Goal: Information Seeking & Learning: Learn about a topic

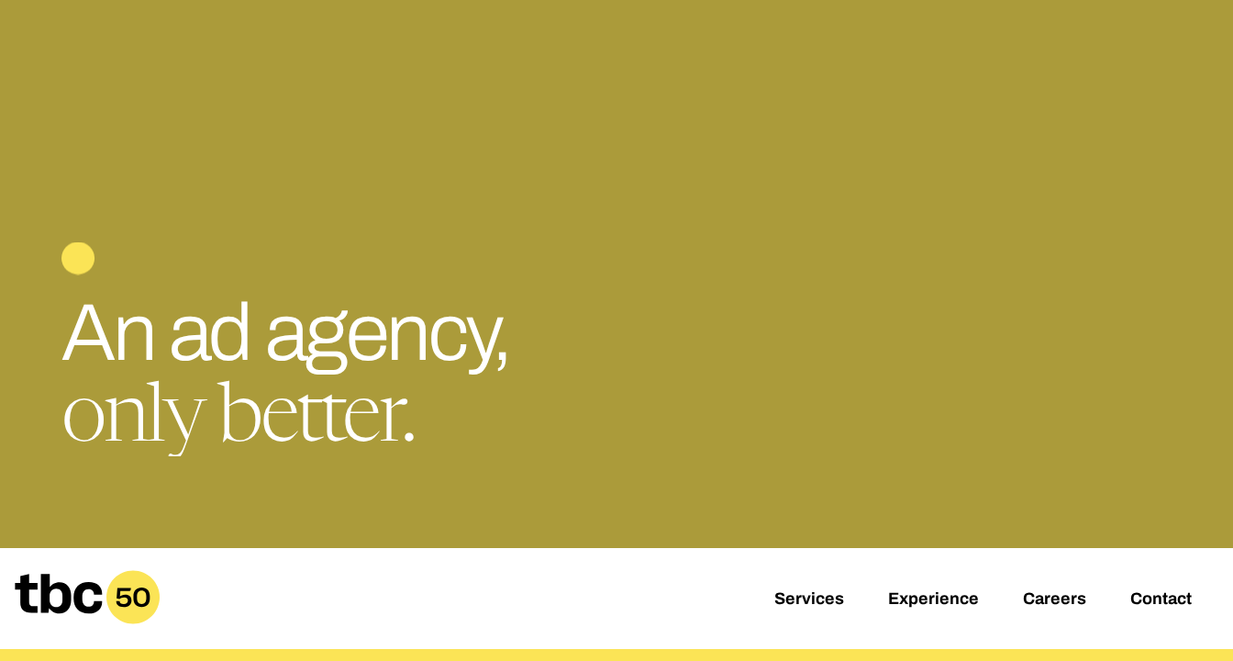
scroll to position [21, 0]
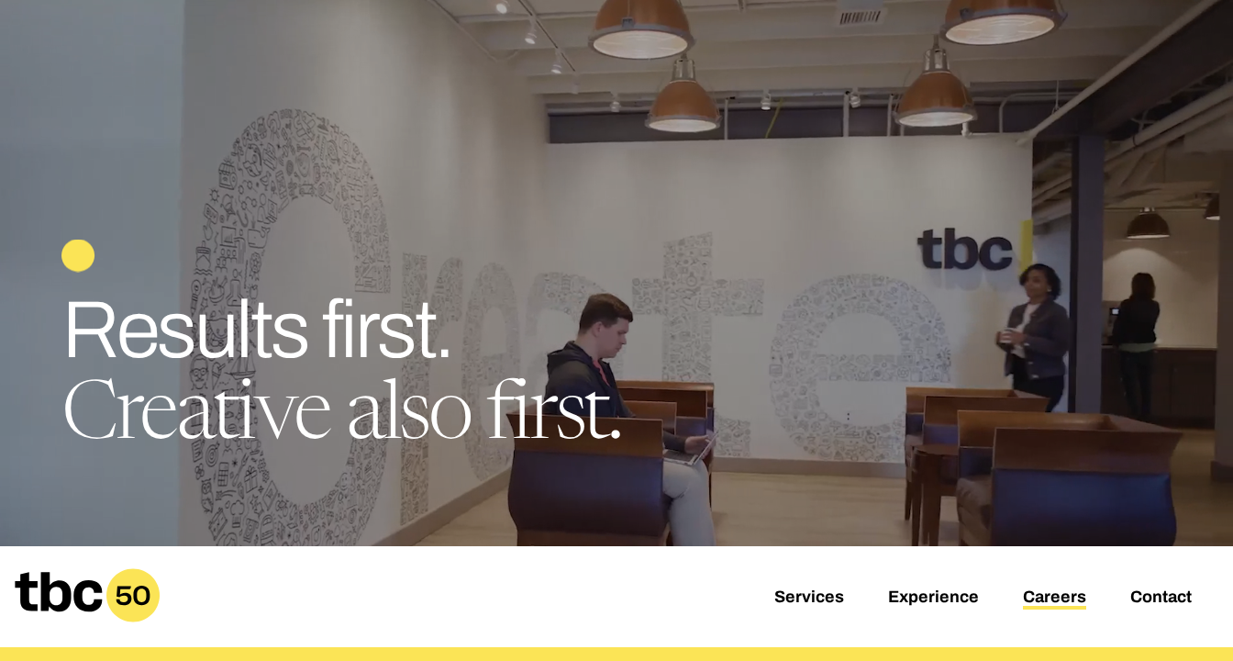
click at [1042, 594] on link "Careers" at bounding box center [1054, 598] width 63 height 22
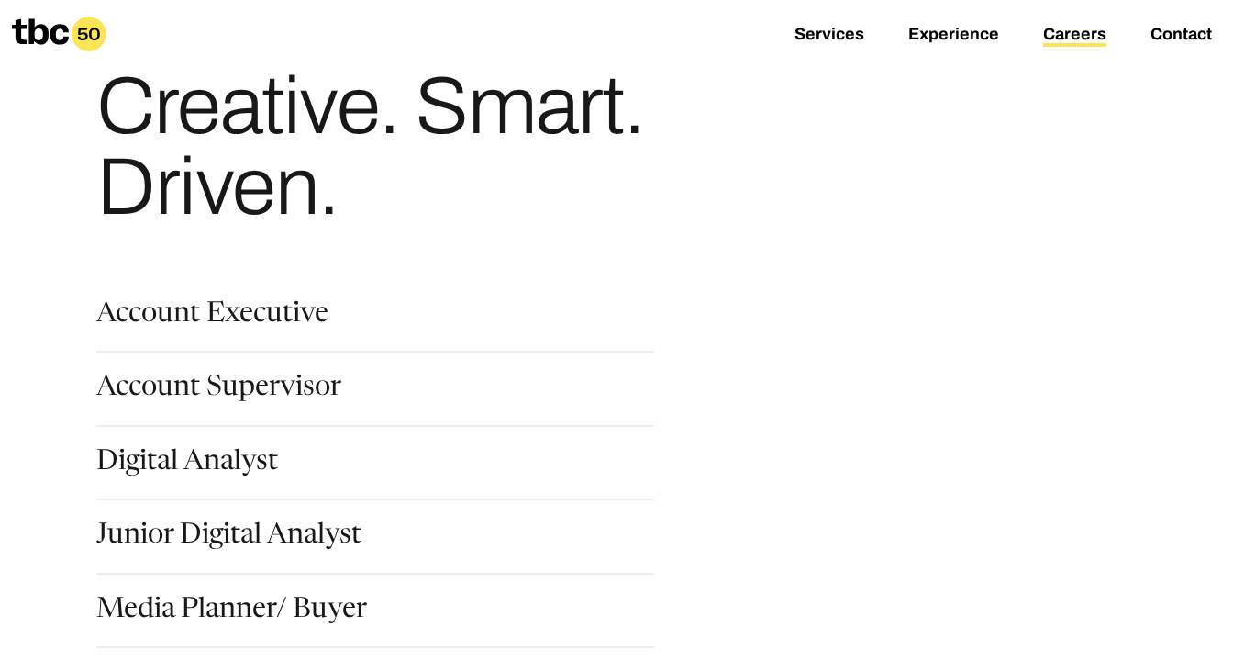
scroll to position [229, 0]
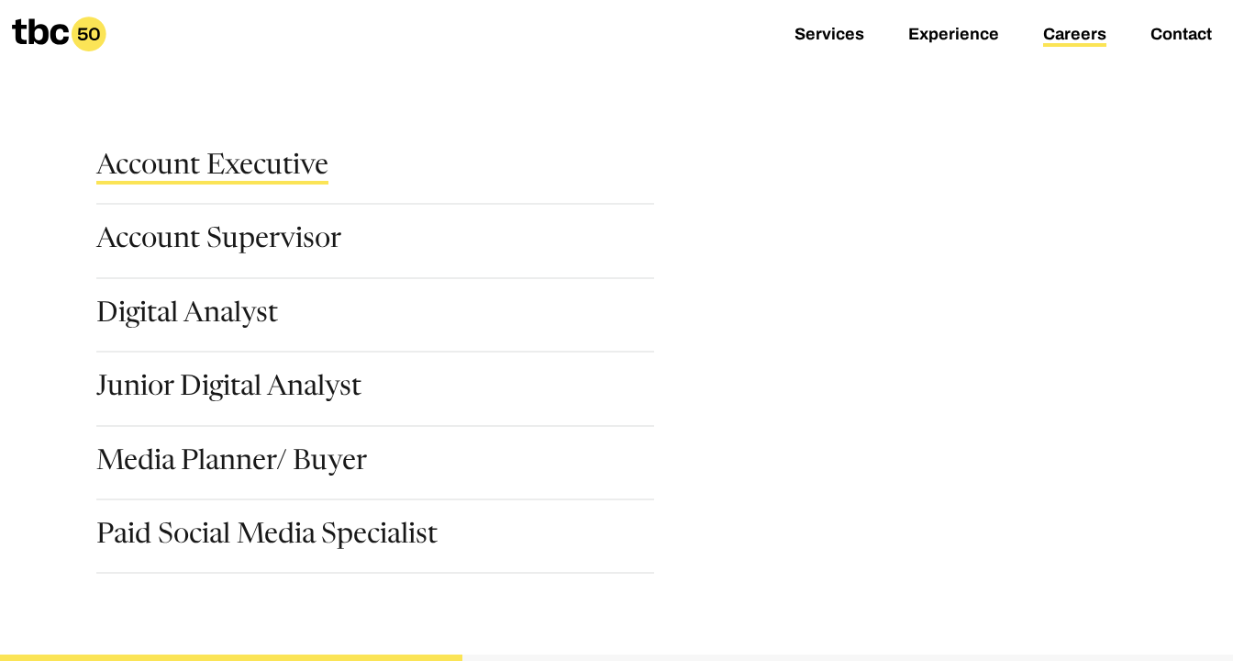
click at [240, 164] on link "Account Executive" at bounding box center [212, 168] width 232 height 31
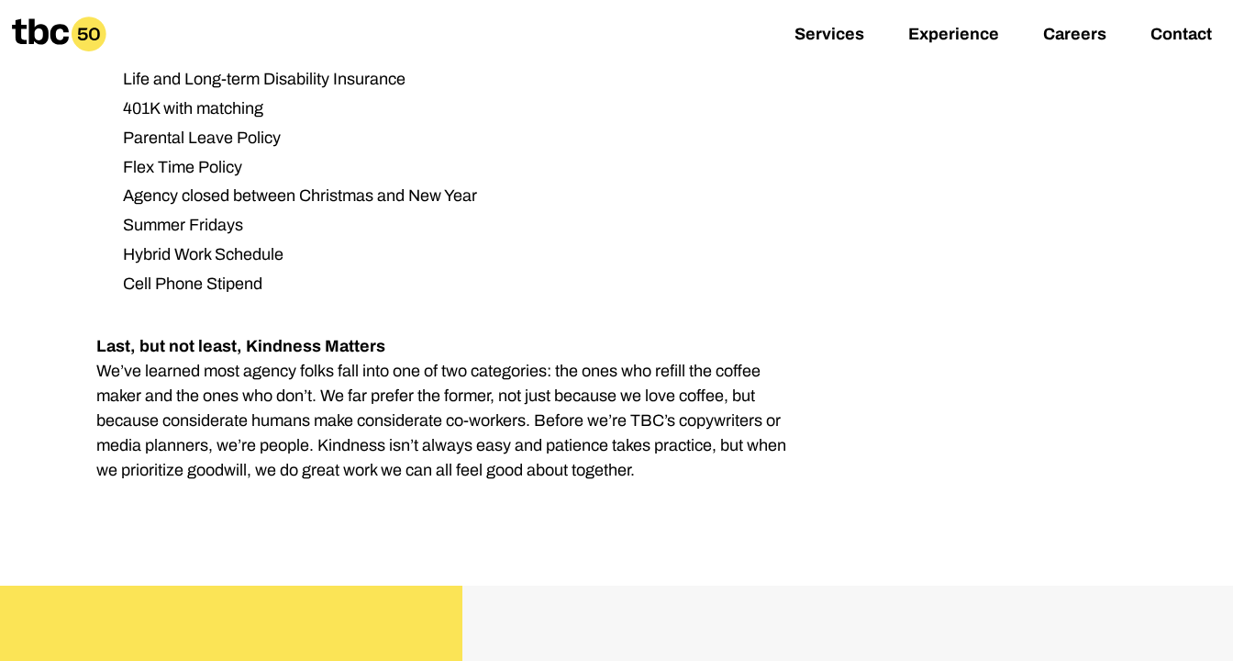
scroll to position [2353, 0]
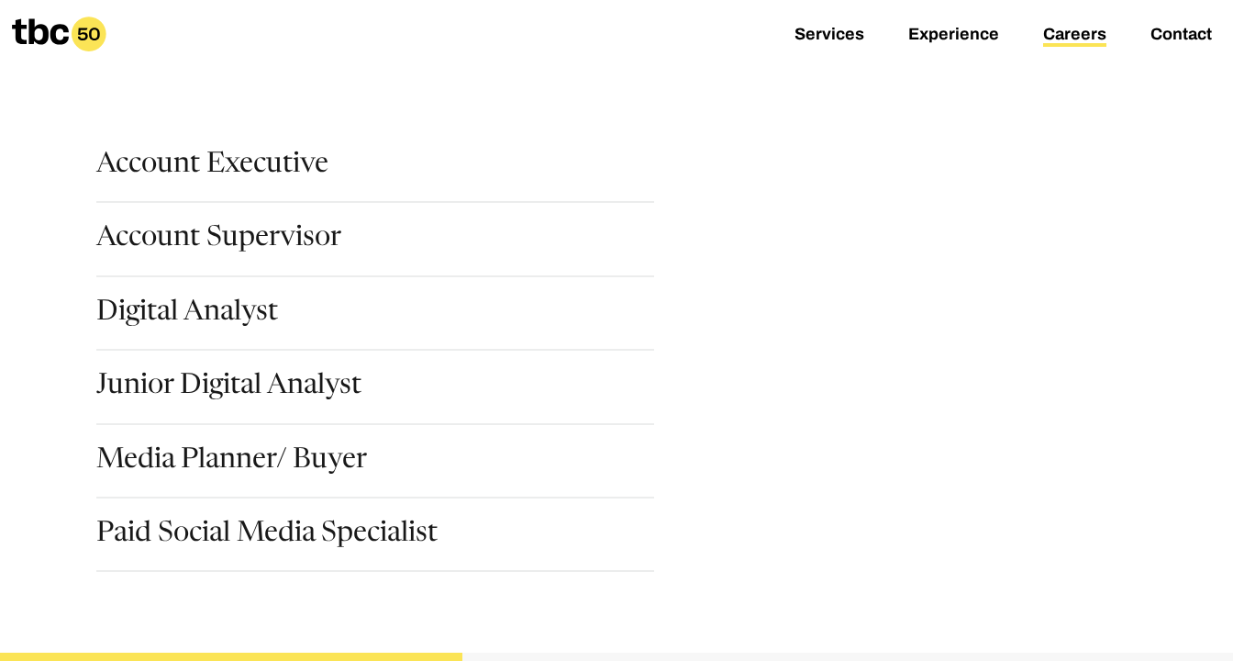
scroll to position [306, 0]
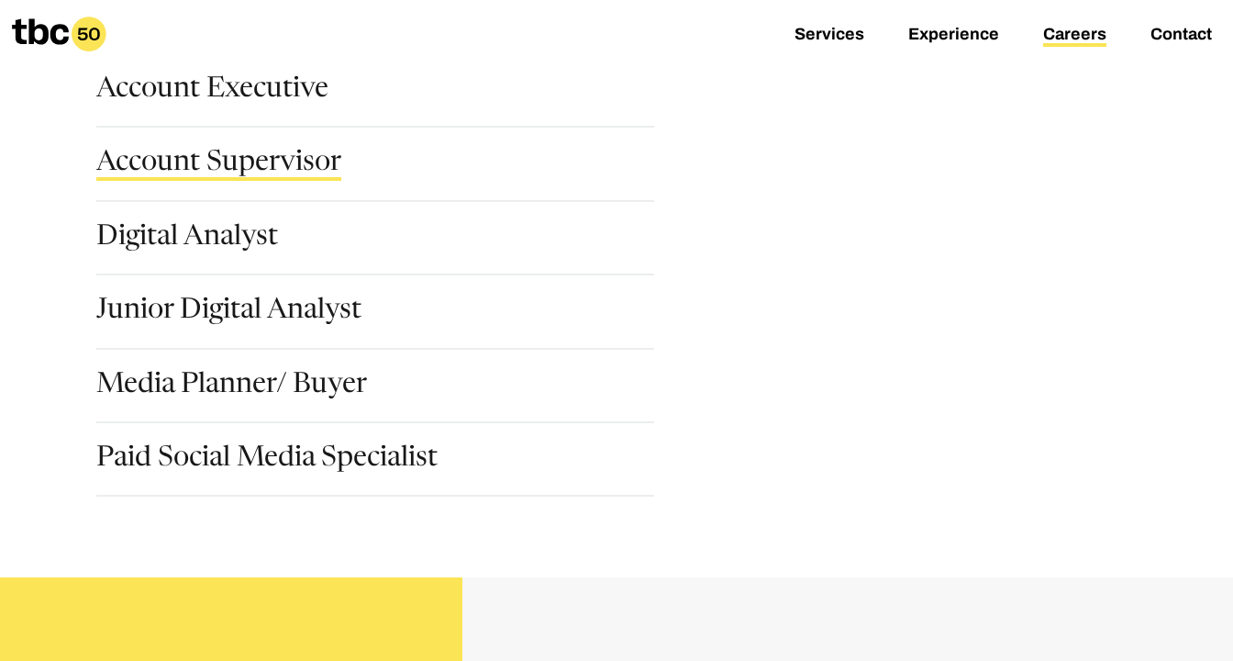
click at [279, 150] on link "Account Supervisor" at bounding box center [218, 165] width 245 height 31
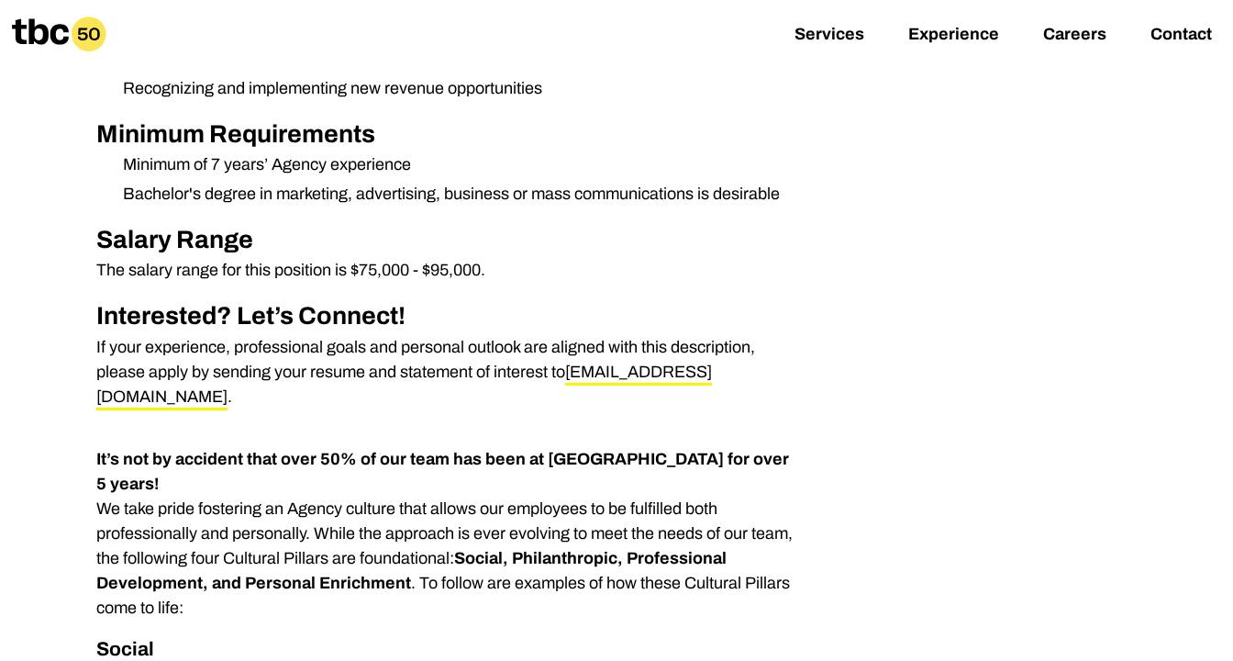
scroll to position [1034, 0]
